Goal: Task Accomplishment & Management: Complete application form

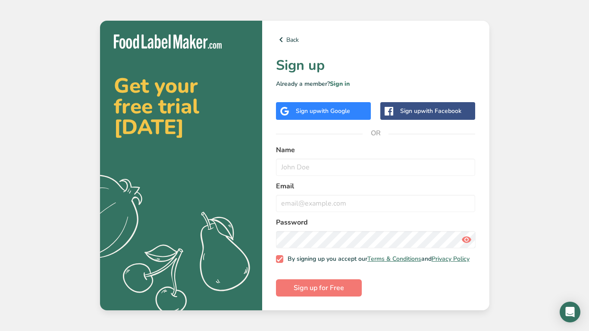
click at [317, 113] on div "Sign up with Google" at bounding box center [323, 111] width 95 height 18
click at [289, 38] on link "Back" at bounding box center [376, 40] width 200 height 10
click at [286, 35] on link "Back" at bounding box center [376, 40] width 200 height 10
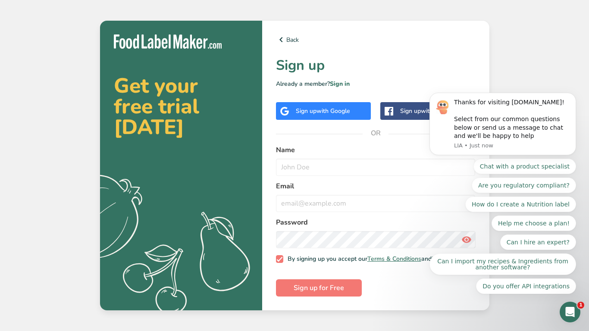
click at [342, 107] on span "with Google" at bounding box center [334, 111] width 34 height 8
